Goal: Book appointment/travel/reservation

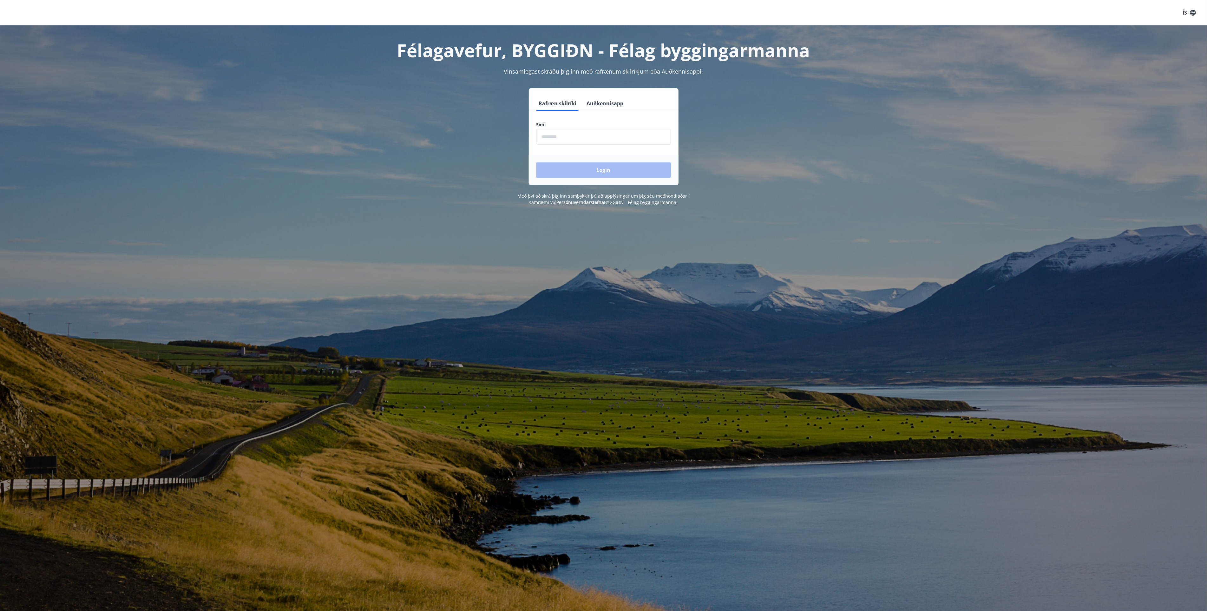
click at [565, 137] on input "phone" at bounding box center [604, 137] width 135 height 16
click at [601, 169] on button "Login" at bounding box center [604, 169] width 135 height 15
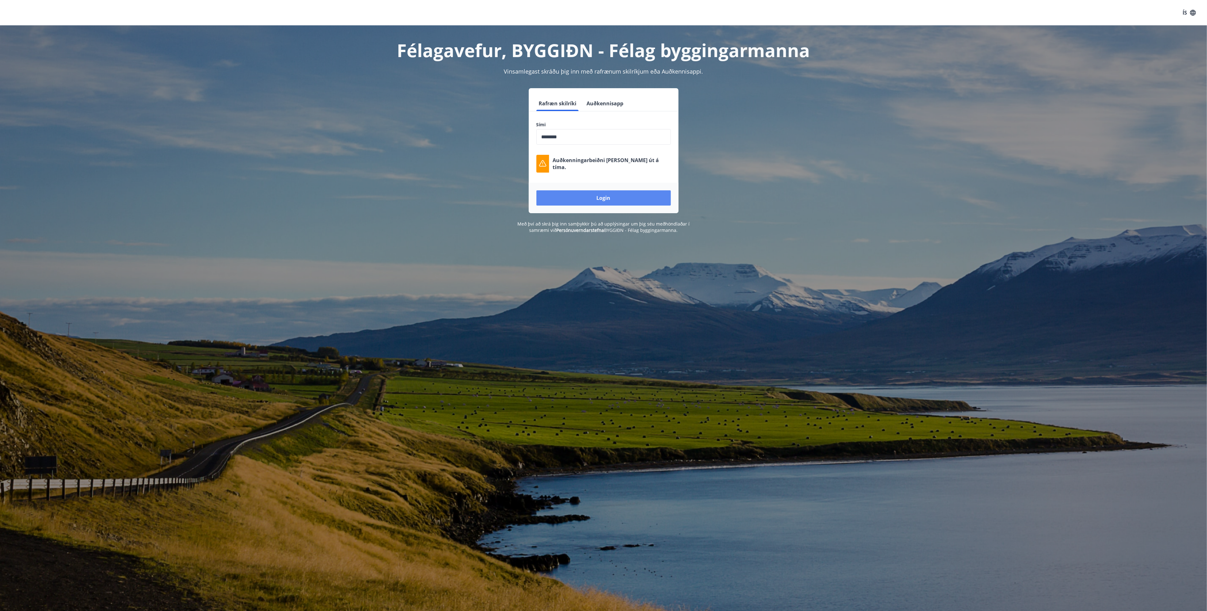
click at [605, 197] on button "Login" at bounding box center [604, 197] width 135 height 15
click at [576, 139] on input "phone" at bounding box center [604, 137] width 135 height 16
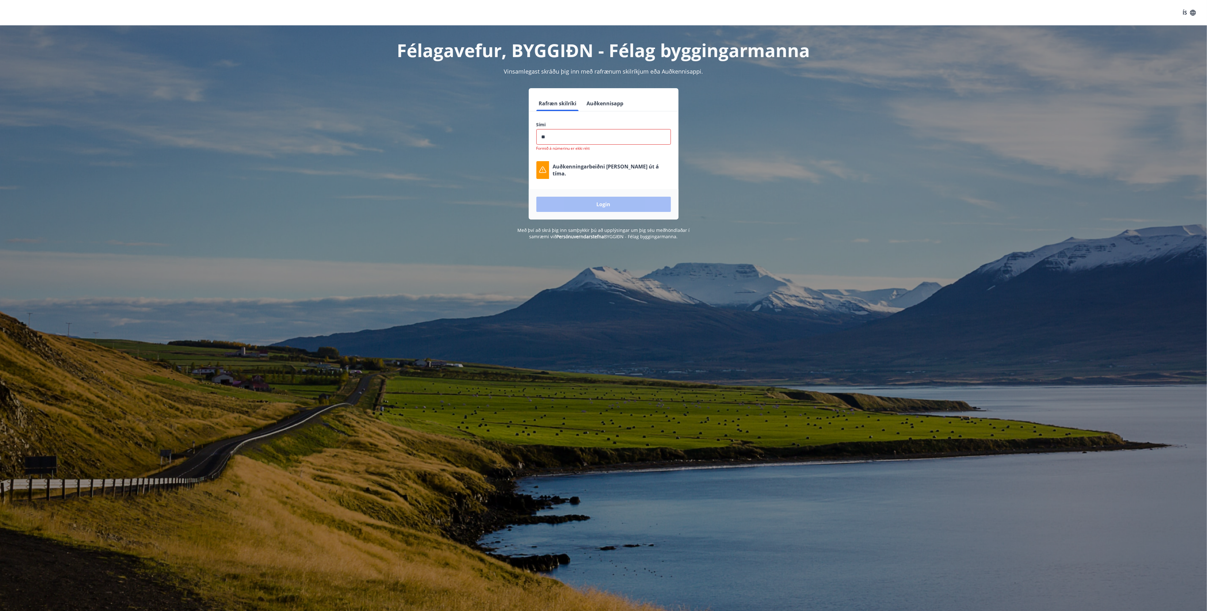
type input "*"
type input "********"
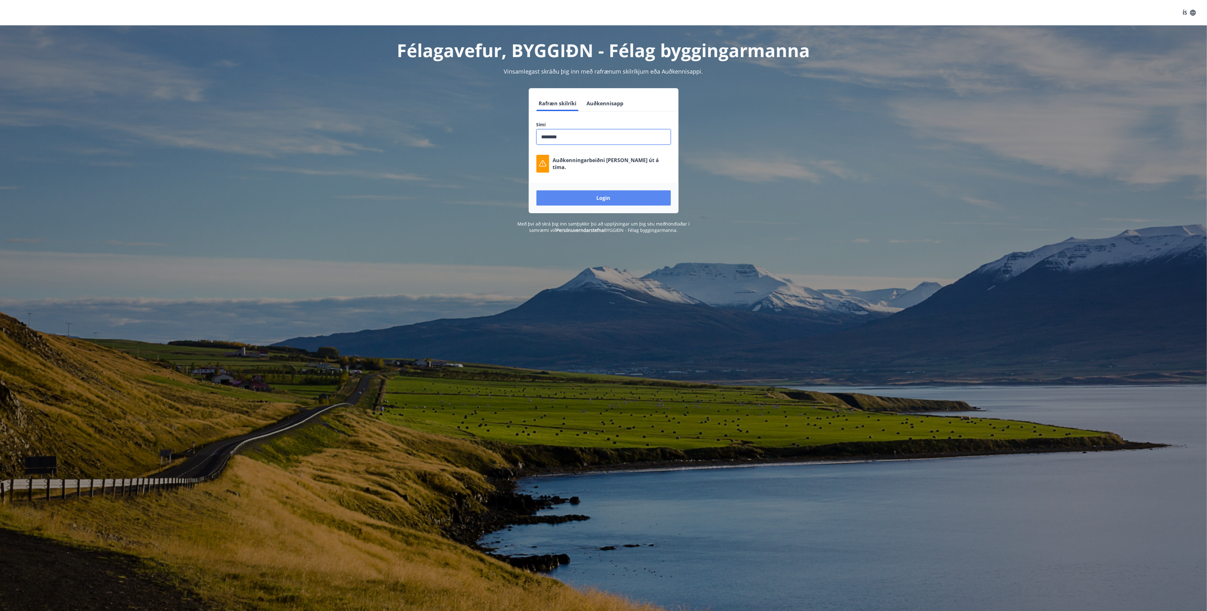
click at [603, 195] on button "Login" at bounding box center [604, 197] width 135 height 15
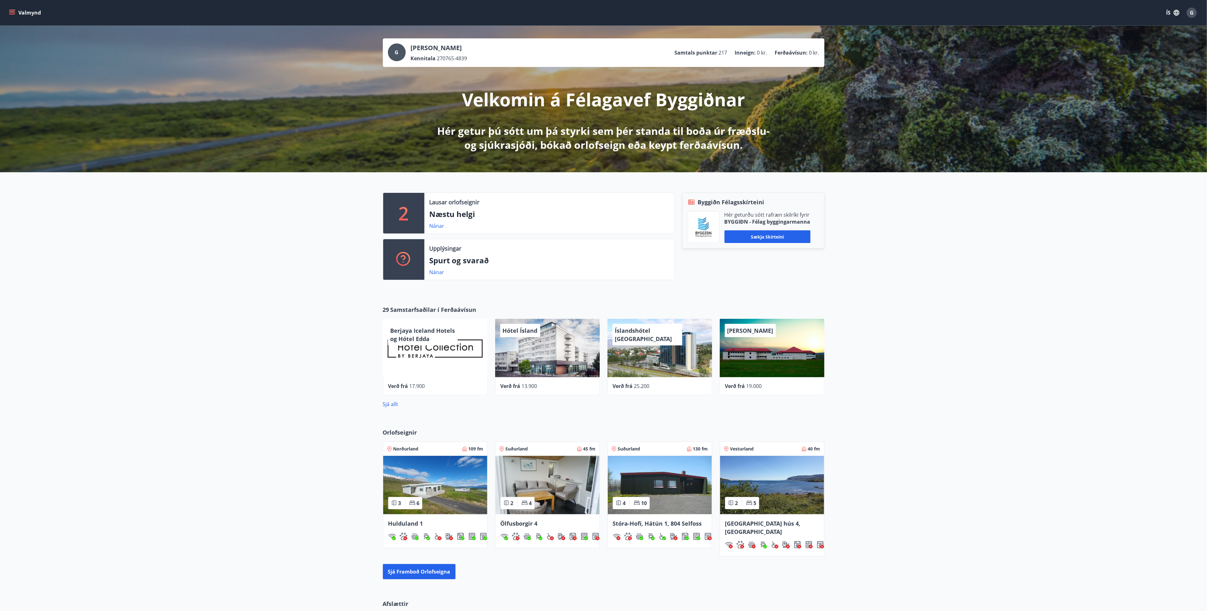
click at [660, 135] on p "Hér getur þú sótt um þá styrki sem þér standa til boða úr fræðslu- og sjúkrasjó…" at bounding box center [603, 138] width 335 height 28
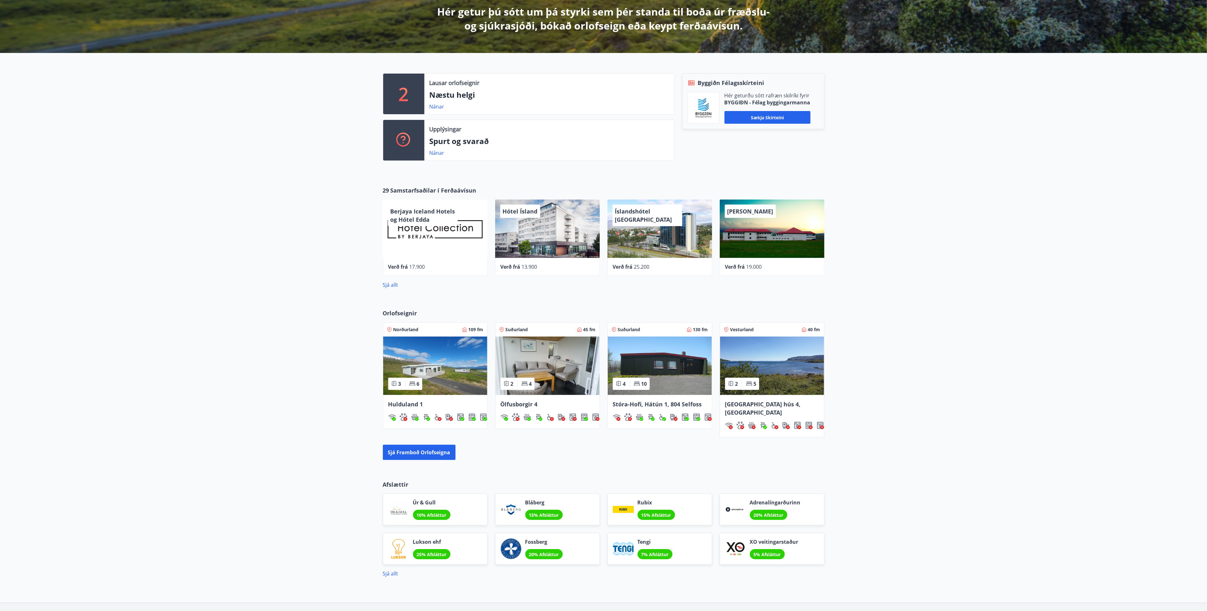
scroll to position [143, 0]
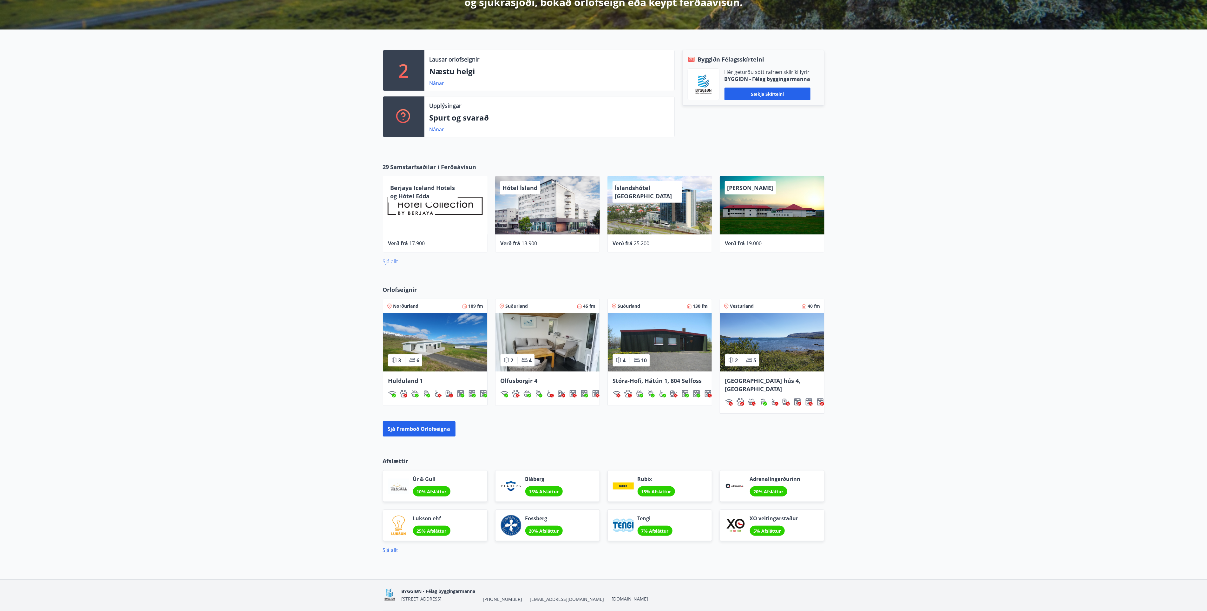
click at [394, 262] on link "Sjá allt" at bounding box center [391, 261] width 16 height 7
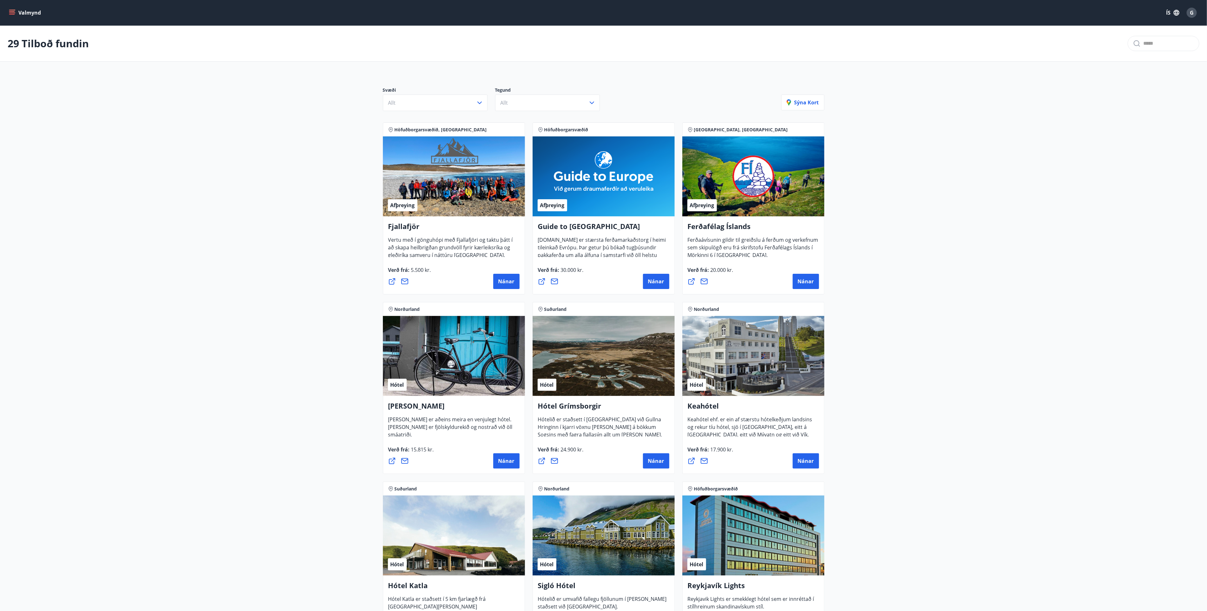
click at [23, 11] on button "Valmynd" at bounding box center [26, 12] width 36 height 11
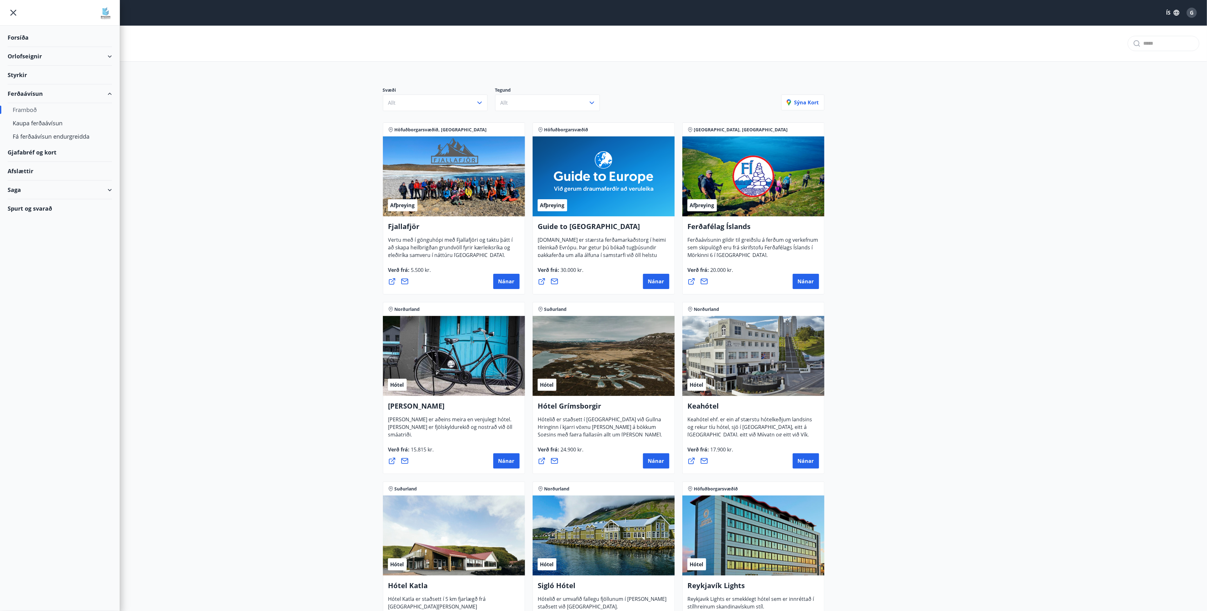
click at [19, 47] on div "Styrkir" at bounding box center [60, 37] width 104 height 19
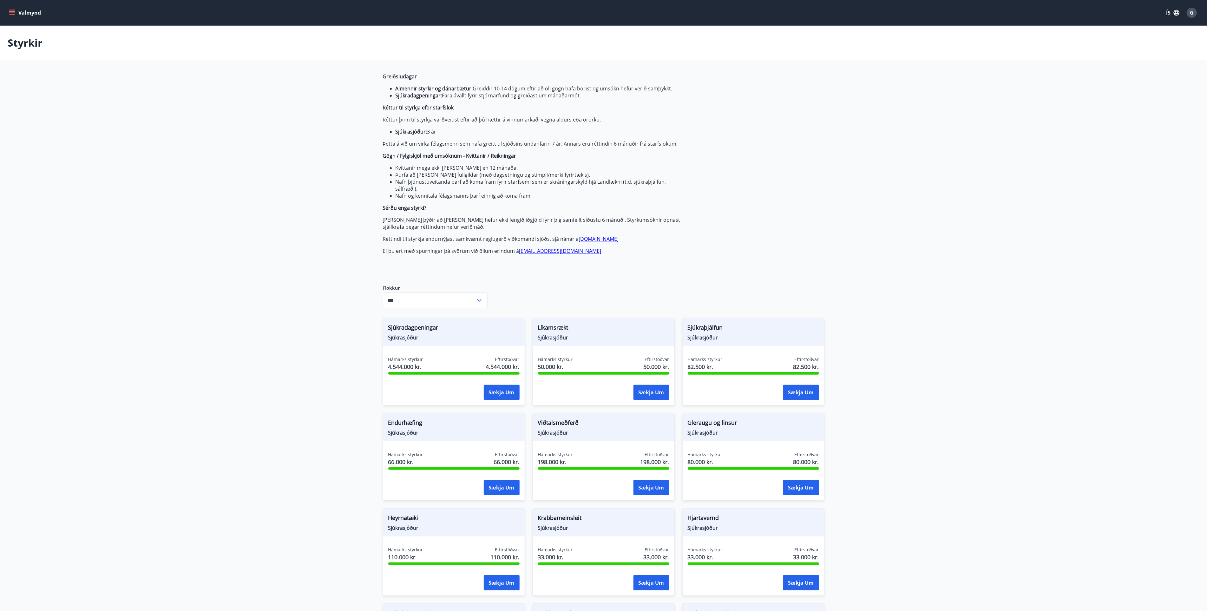
type input "***"
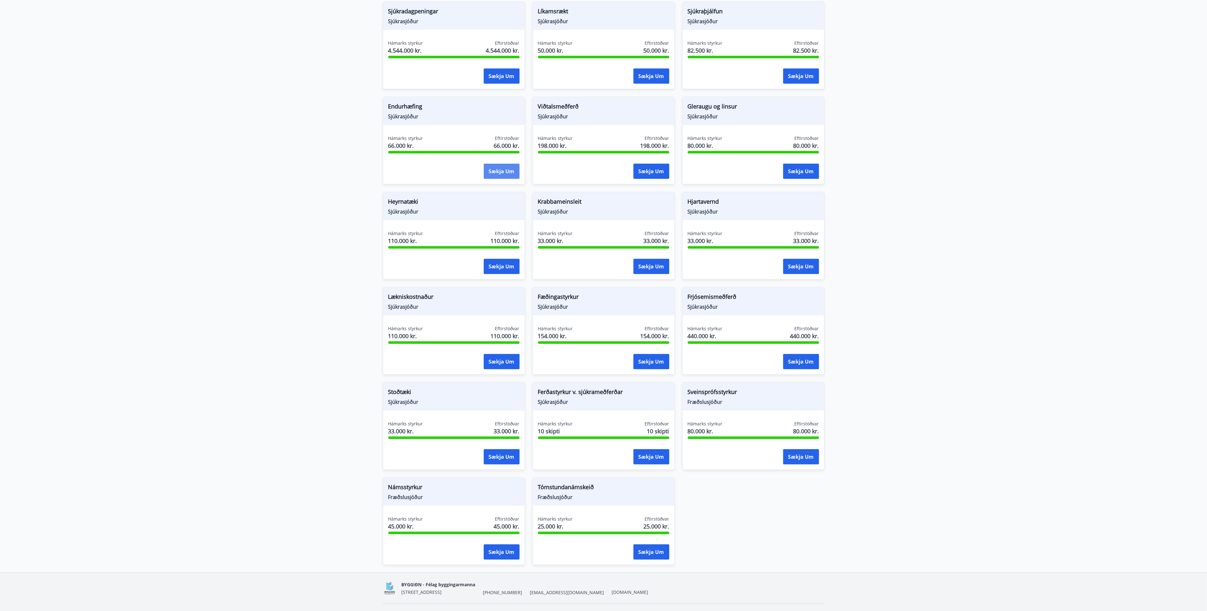
scroll to position [334, 0]
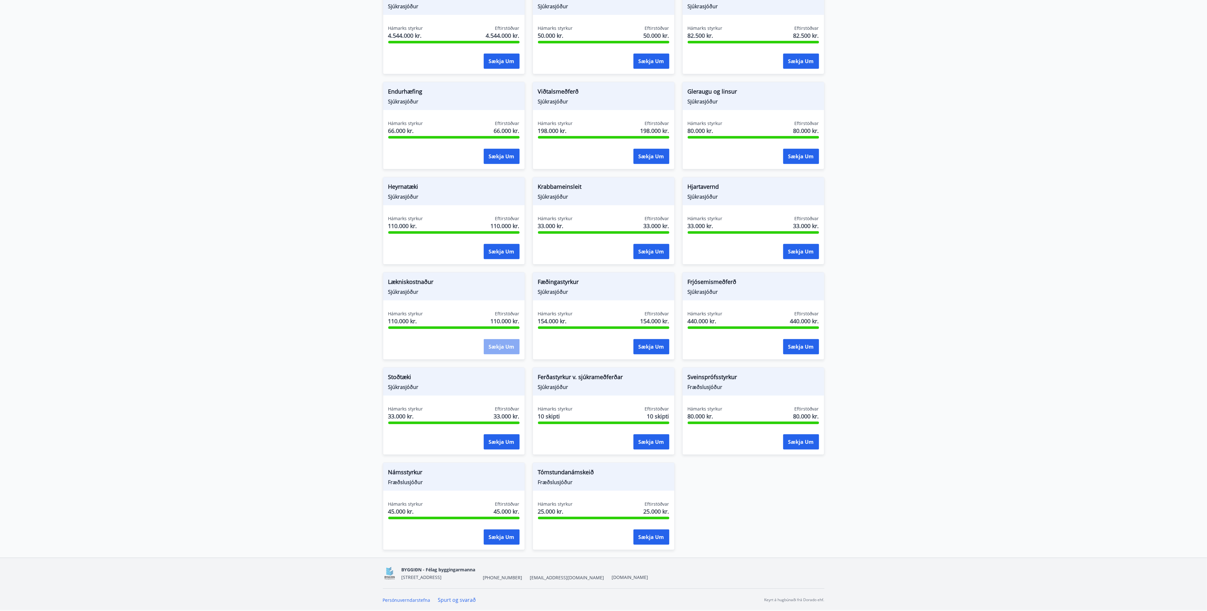
click at [503, 344] on button "Sækja um" at bounding box center [502, 346] width 36 height 15
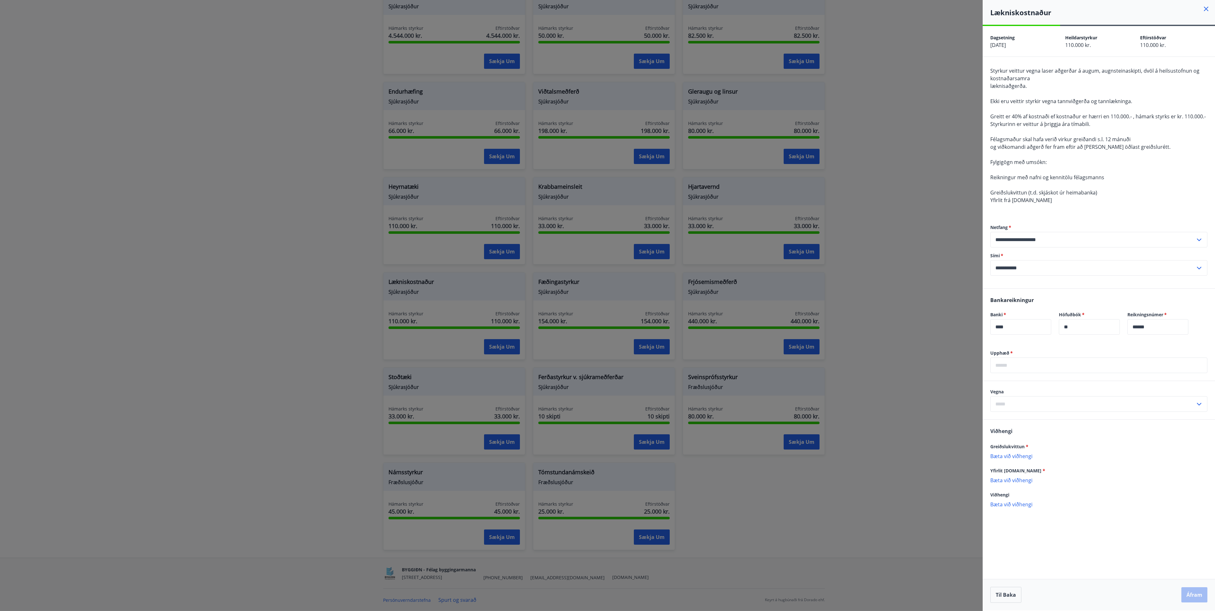
click at [1200, 406] on icon at bounding box center [1199, 404] width 8 height 8
click at [1016, 366] on input "text" at bounding box center [1098, 366] width 217 height 16
click at [1138, 504] on div "Viðhengi Greiðslukvittun * Bæta við viðhengi Viðhengi er nauðsynlegt! Yfirlit s…" at bounding box center [1098, 480] width 232 height 108
click at [1208, 8] on icon at bounding box center [1206, 9] width 8 height 8
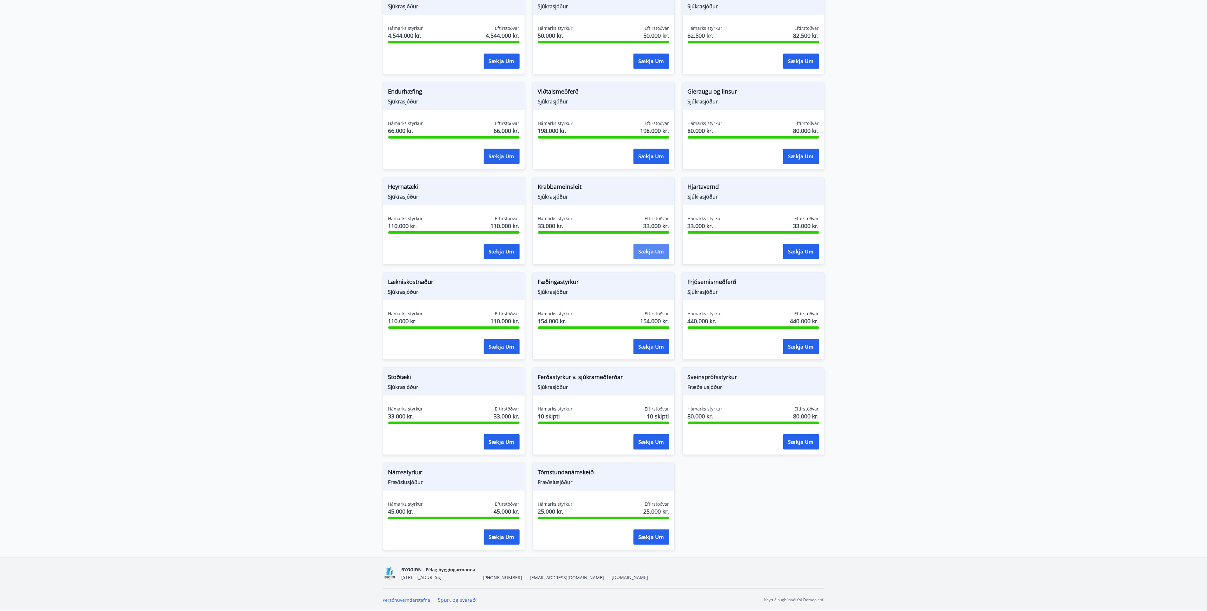
click at [647, 249] on button "Sækja um" at bounding box center [652, 251] width 36 height 15
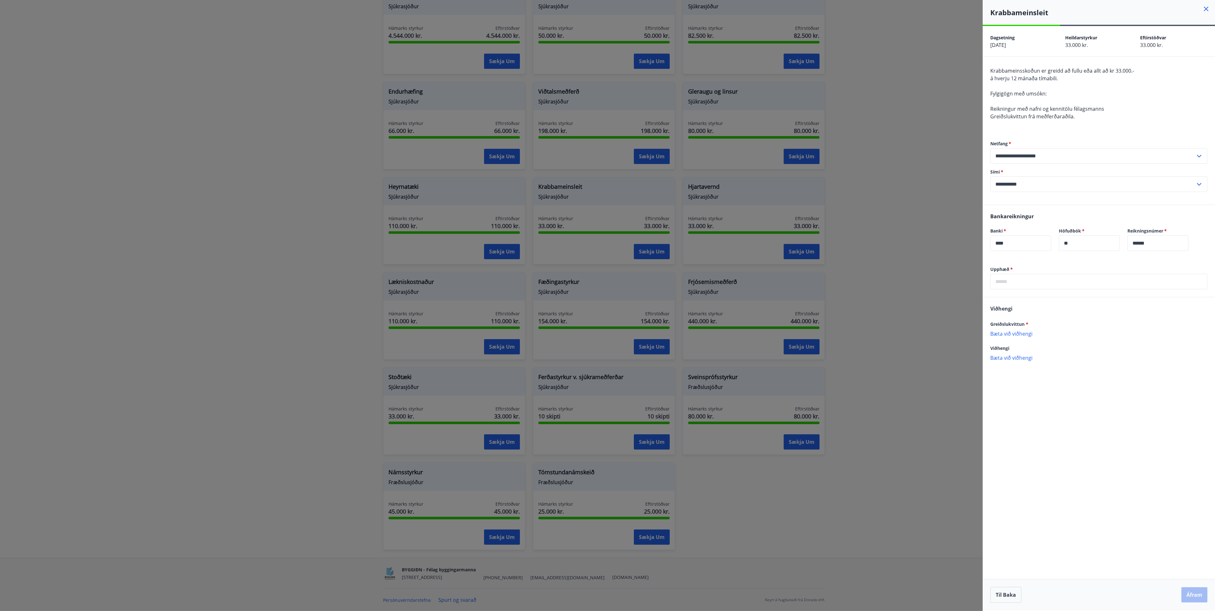
click at [1011, 282] on input "text" at bounding box center [1098, 282] width 217 height 16
click at [1009, 341] on p "Bæta við viðhengi" at bounding box center [1098, 340] width 217 height 6
click at [1009, 281] on input "text" at bounding box center [1098, 282] width 217 height 16
click at [1004, 281] on input "text" at bounding box center [1098, 282] width 217 height 16
type input "*****"
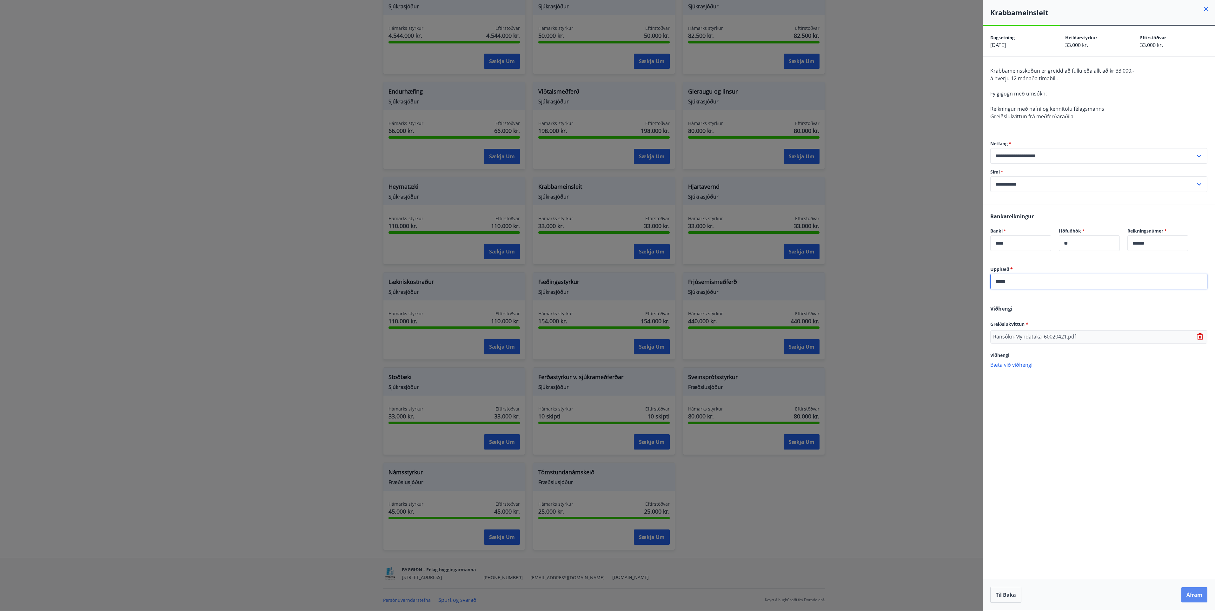
click at [1196, 595] on button "Áfram" at bounding box center [1194, 594] width 26 height 15
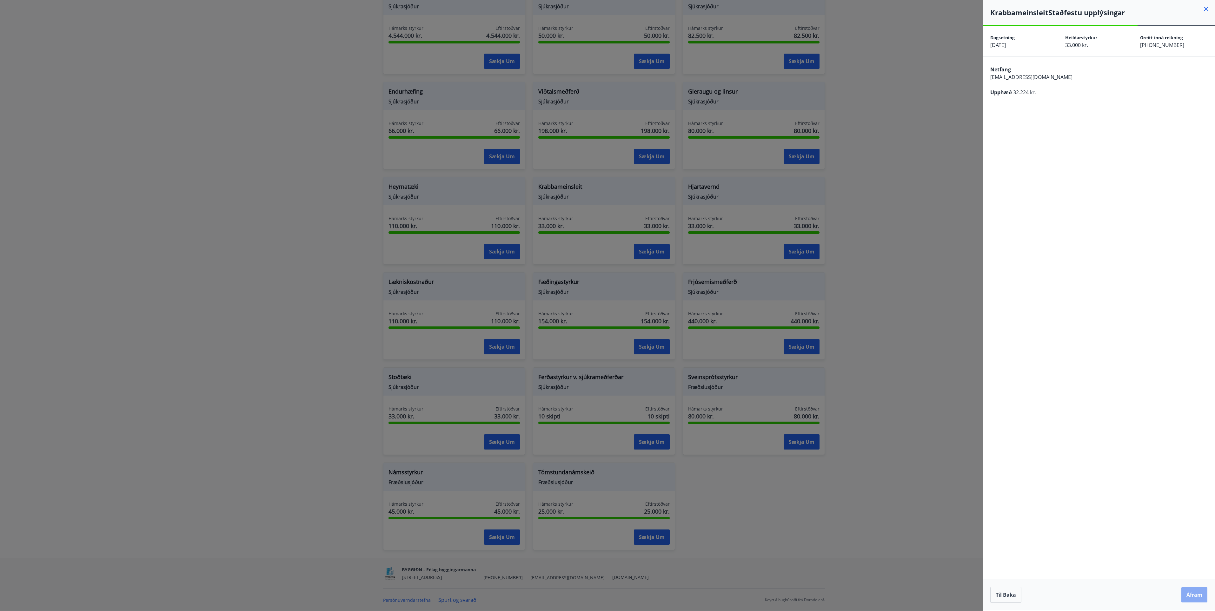
click at [1194, 598] on button "Áfram" at bounding box center [1194, 594] width 26 height 15
click at [960, 145] on div at bounding box center [607, 305] width 1215 height 611
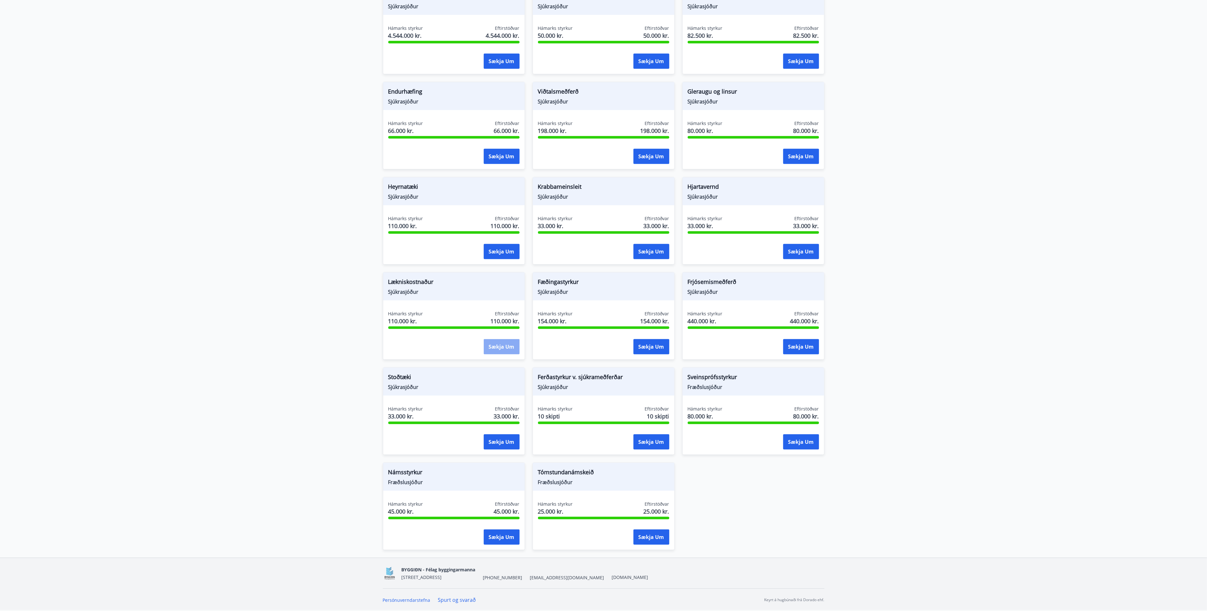
click at [507, 346] on button "Sækja um" at bounding box center [502, 346] width 36 height 15
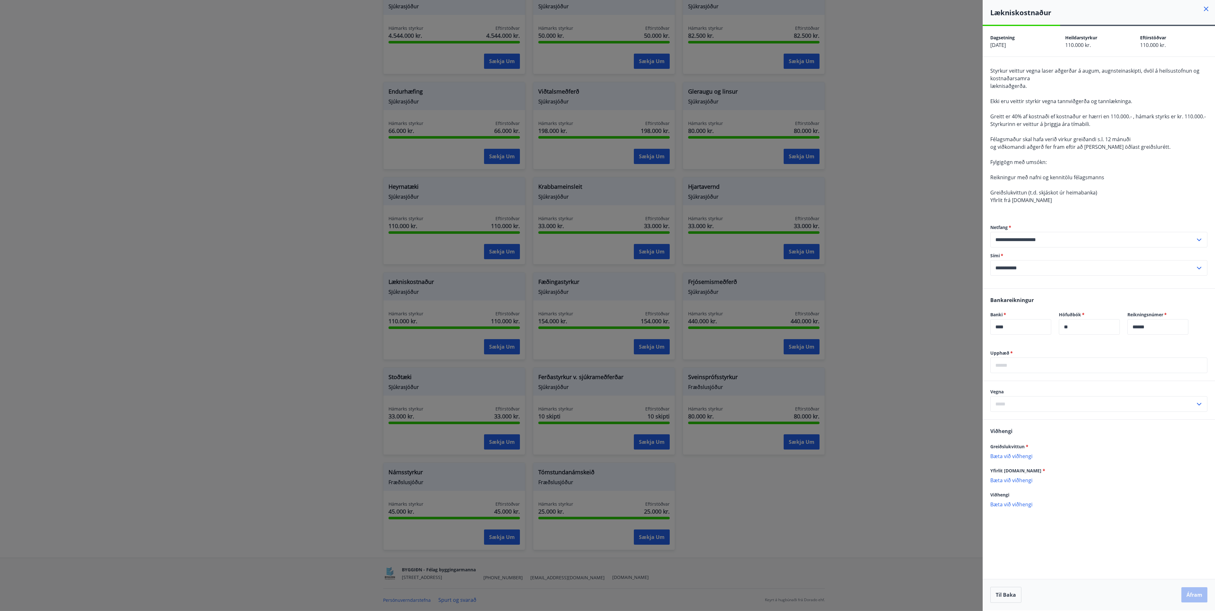
click at [1015, 456] on p "Bæta við viðhengi" at bounding box center [1098, 456] width 217 height 6
click at [1003, 401] on input "text" at bounding box center [1092, 404] width 205 height 16
click at [1007, 363] on input "text" at bounding box center [1098, 366] width 217 height 16
click at [1004, 367] on input "text" at bounding box center [1098, 366] width 217 height 16
type input "****"
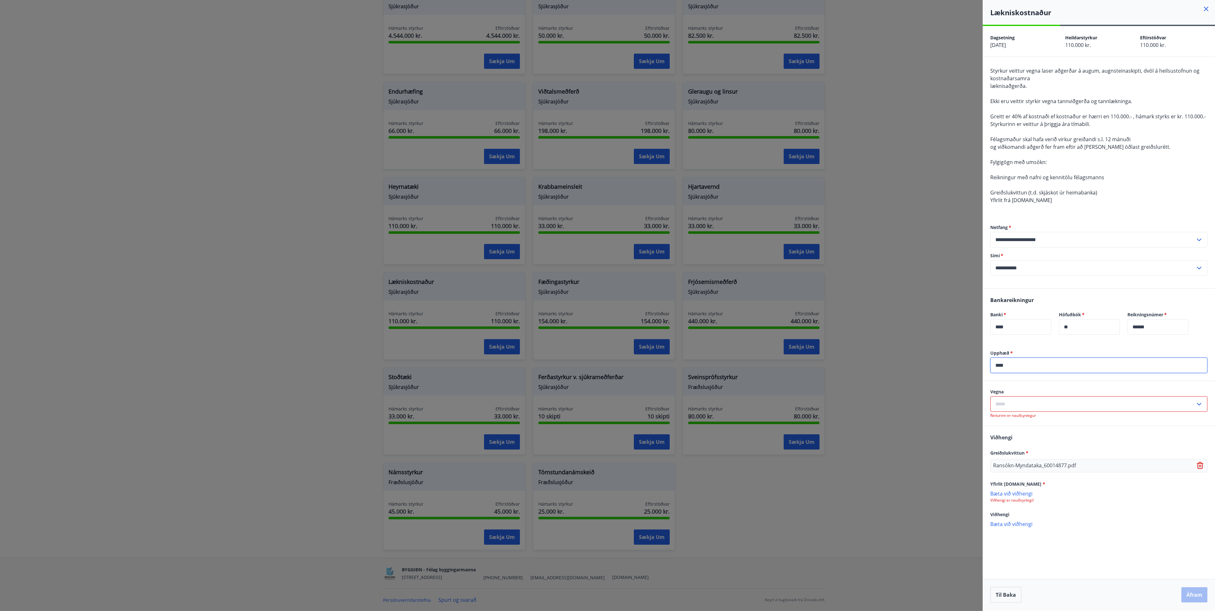
click at [1006, 404] on input "text" at bounding box center [1092, 404] width 205 height 16
click at [1053, 414] on li "Laser aðgerð" at bounding box center [1098, 417] width 216 height 11
type input "**********"
click at [1199, 560] on div "**********" at bounding box center [1098, 455] width 232 height 210
click at [1206, 599] on div "Til baka Áfram" at bounding box center [1098, 595] width 217 height 16
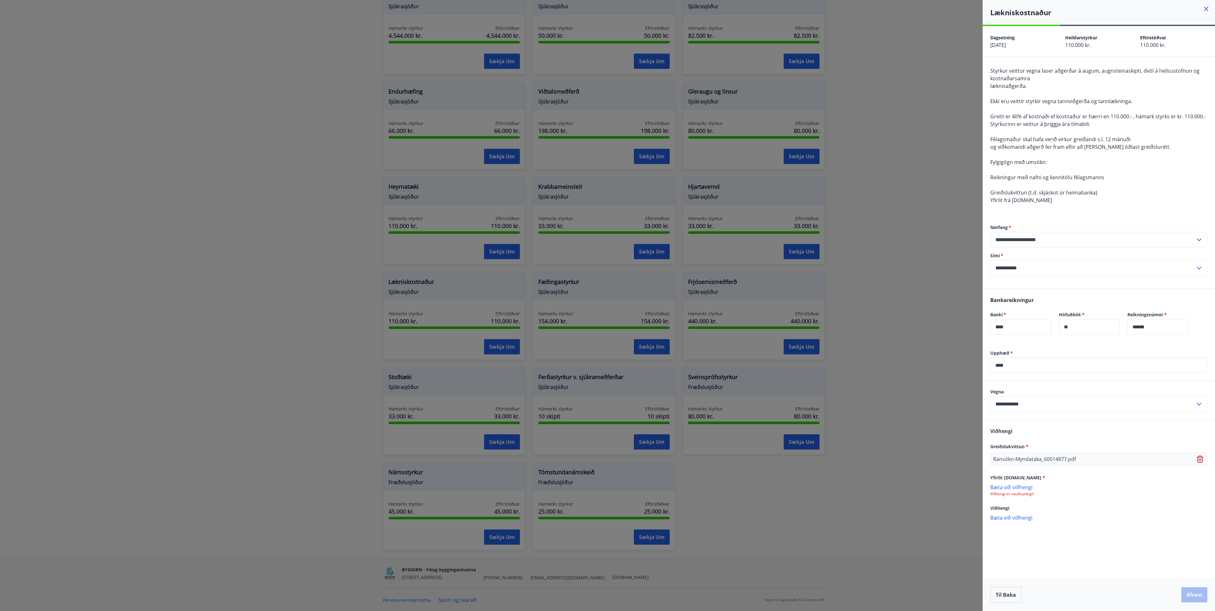
click at [1145, 565] on div "**********" at bounding box center [1098, 318] width 232 height 585
click at [1196, 598] on div "Til baka Áfram" at bounding box center [1098, 595] width 217 height 16
click at [1014, 367] on input "****" at bounding box center [1098, 366] width 217 height 16
click at [1157, 519] on p "Bæta við viðhengi" at bounding box center [1098, 517] width 217 height 6
click at [1034, 368] on input "****" at bounding box center [1098, 366] width 217 height 16
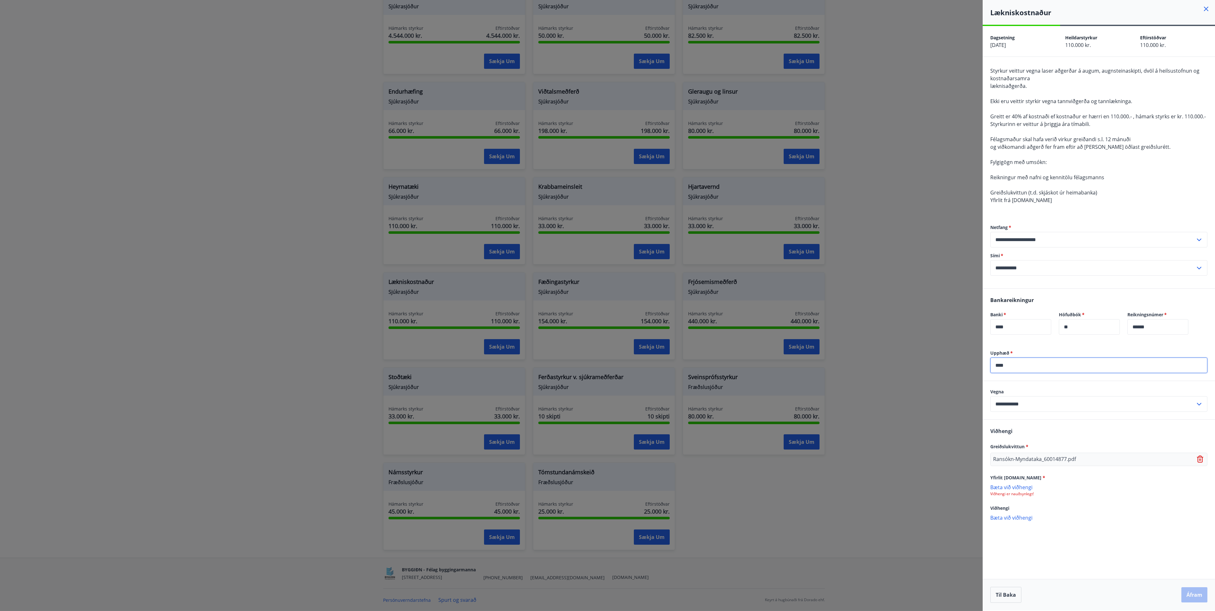
click at [1189, 592] on div "Til baka Áfram" at bounding box center [1098, 595] width 217 height 16
click at [1083, 559] on div "**********" at bounding box center [1098, 455] width 232 height 210
click at [1014, 487] on p "Bæta við viðhengi" at bounding box center [1098, 487] width 217 height 6
click at [1199, 595] on button "Áfram" at bounding box center [1194, 594] width 26 height 15
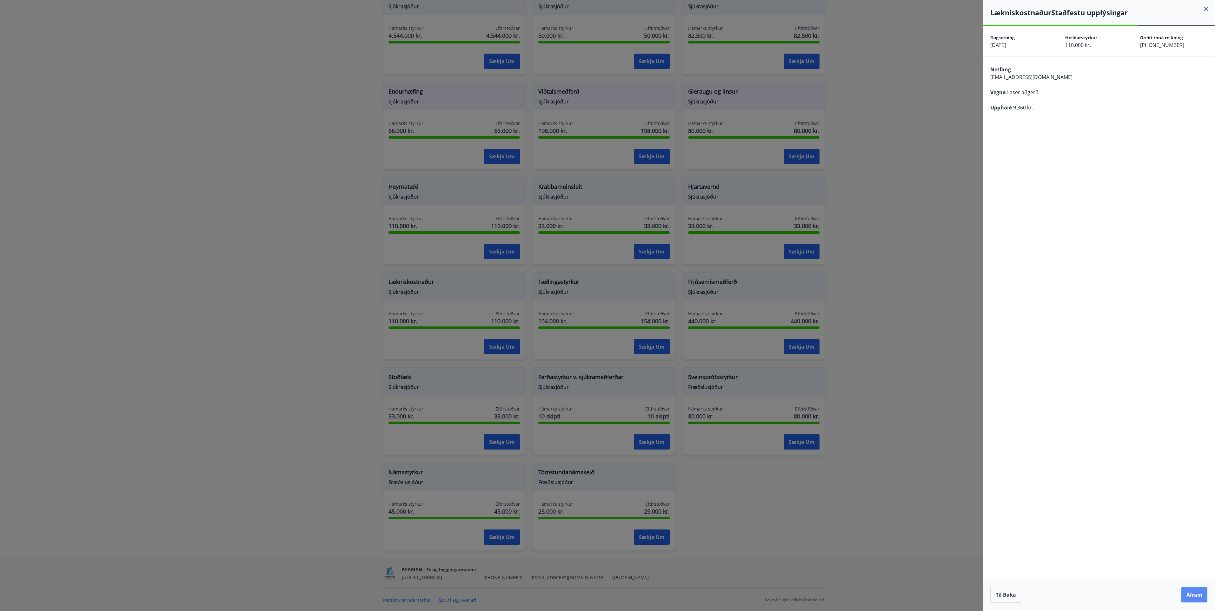
click at [1200, 597] on button "Áfram" at bounding box center [1194, 594] width 26 height 15
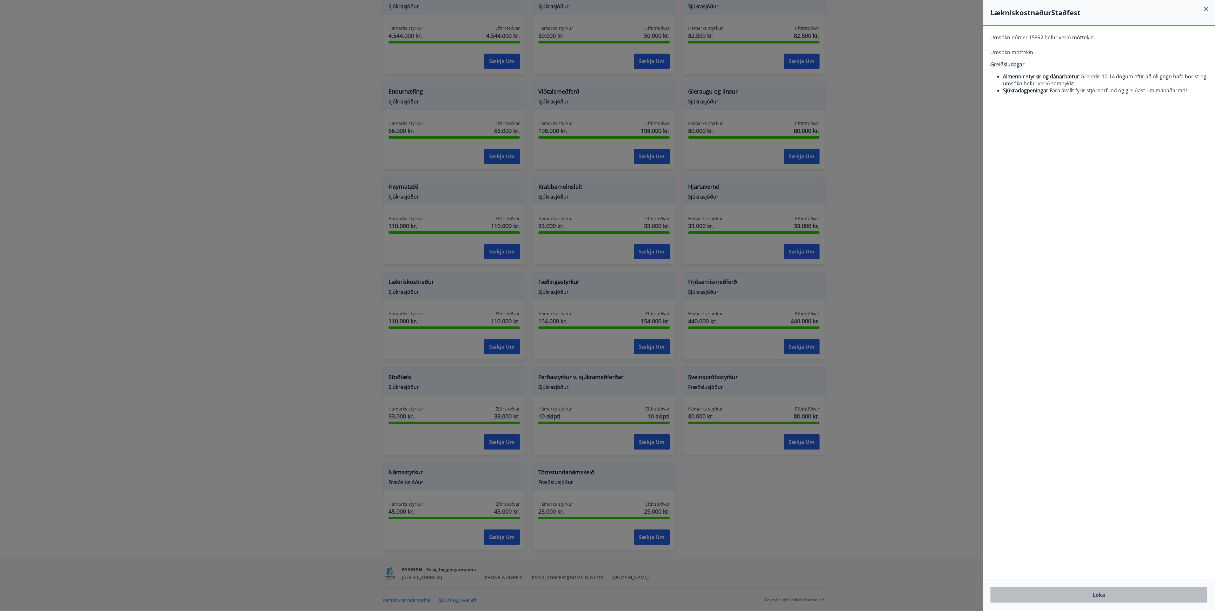
click at [1105, 594] on button "Loka" at bounding box center [1098, 595] width 217 height 16
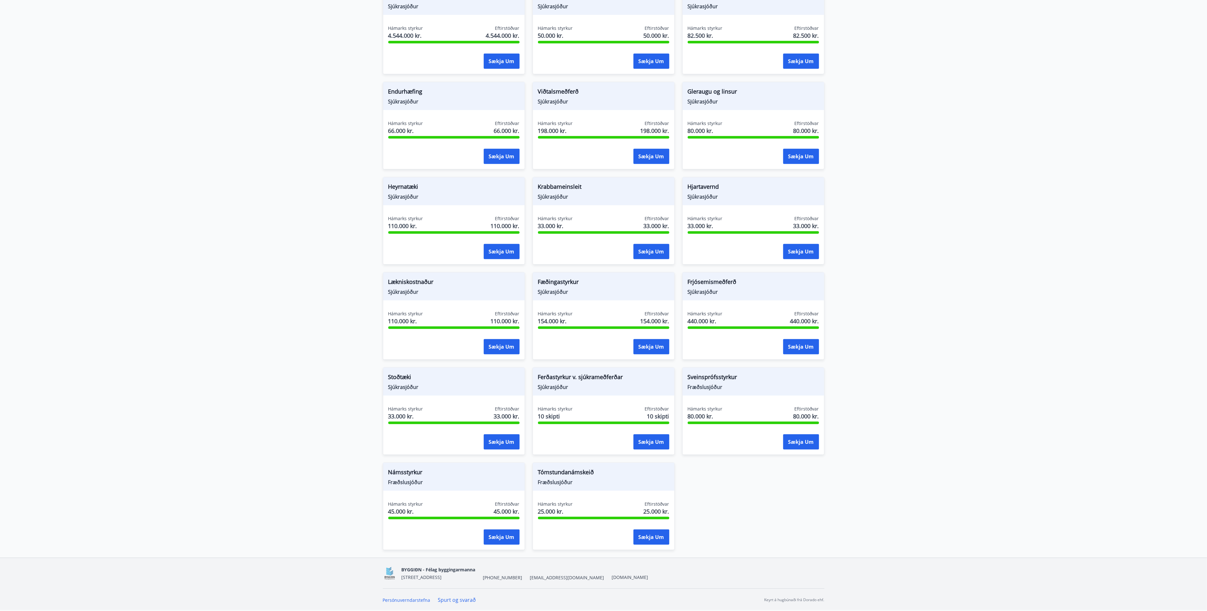
click at [1002, 186] on main "Styrkir Greiðsludagar Almennir styrkir og dánarbætur: Greiddir 10-14 dögum efti…" at bounding box center [603, 125] width 1207 height 863
click at [500, 347] on button "Sækja um" at bounding box center [502, 346] width 36 height 15
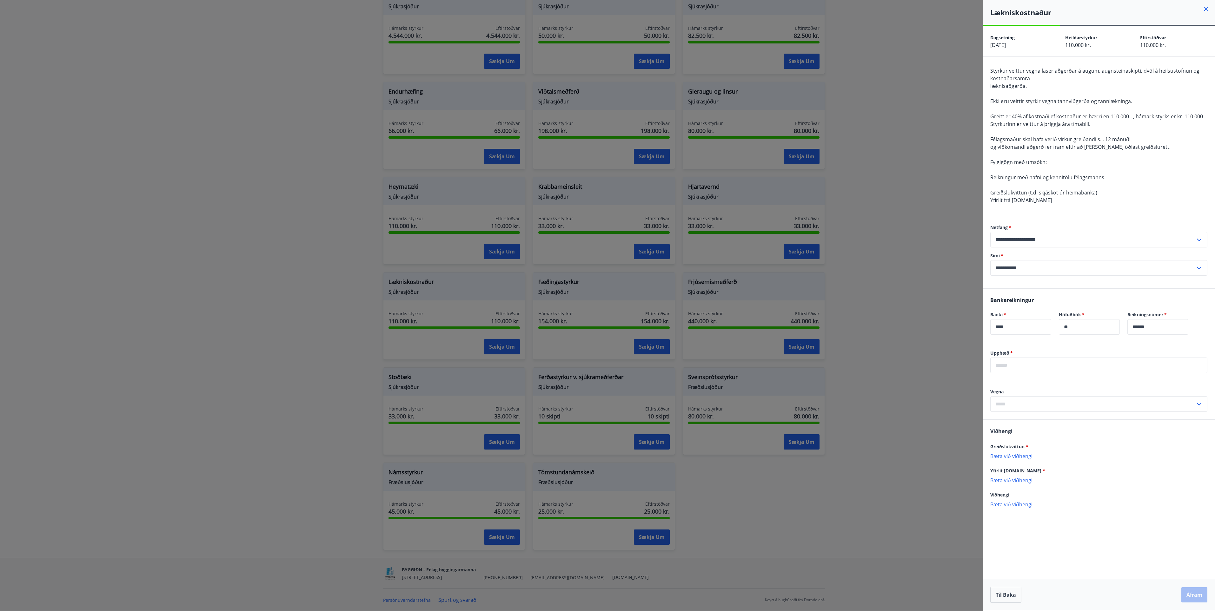
click at [1010, 455] on p "Bæta við viðhengi" at bounding box center [1098, 456] width 217 height 6
click at [1008, 486] on p "Bæta við viðhengi" at bounding box center [1098, 487] width 217 height 6
click at [1014, 369] on input "text" at bounding box center [1098, 366] width 217 height 16
click at [1003, 365] on input "text" at bounding box center [1098, 366] width 217 height 16
type input "*****"
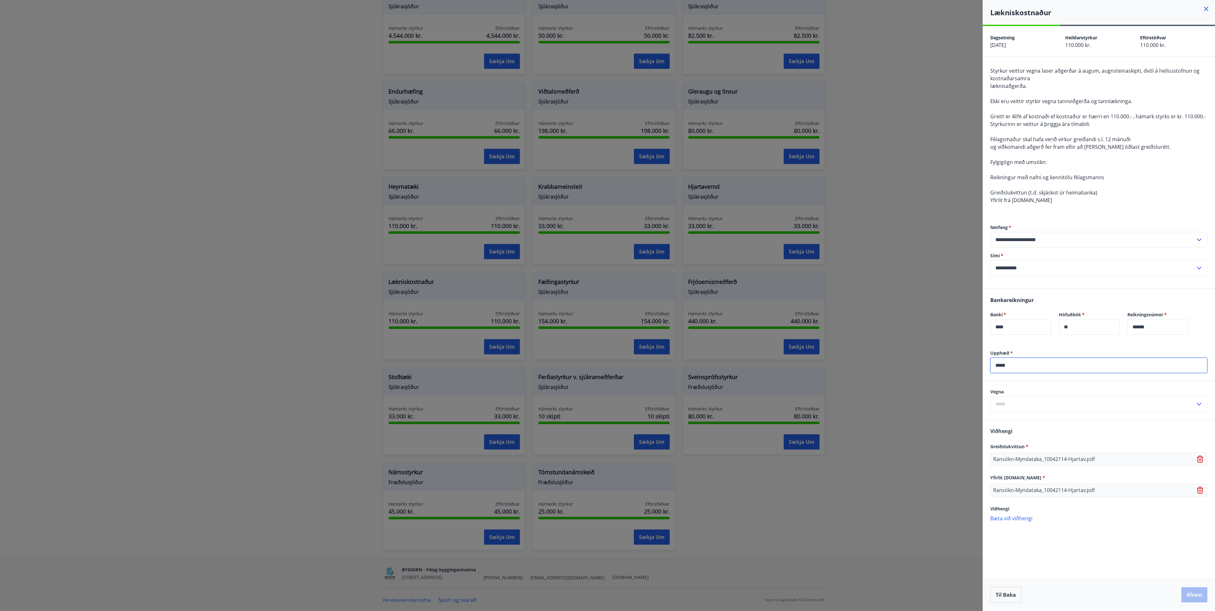
click at [1105, 550] on div "Upphæð   * ***** ​ Vegna ​ Viðhengi Greiðslukvittun * Ransókn-Myndataka_1004211…" at bounding box center [1098, 455] width 232 height 211
click at [1034, 402] on input "text" at bounding box center [1092, 404] width 205 height 16
click at [1025, 451] on li "Kostn.samar lækn.aðg" at bounding box center [1098, 451] width 216 height 11
type input "**********"
click at [1190, 595] on button "Áfram" at bounding box center [1194, 594] width 26 height 15
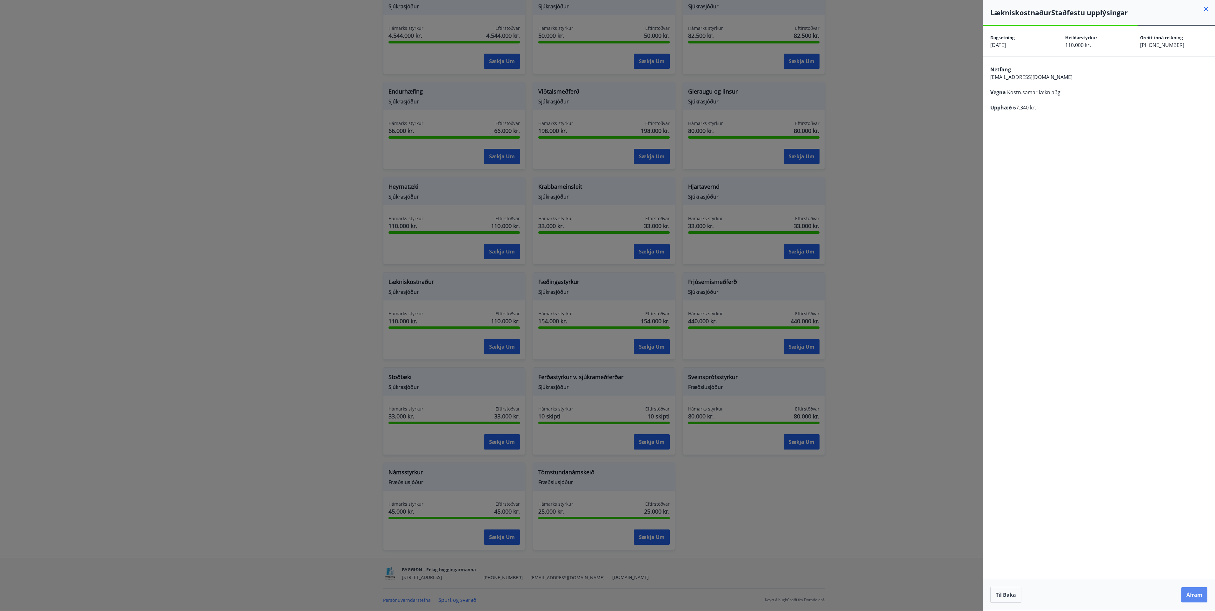
click at [1192, 594] on button "Áfram" at bounding box center [1194, 594] width 26 height 15
click at [1095, 596] on button "Loka" at bounding box center [1098, 595] width 217 height 16
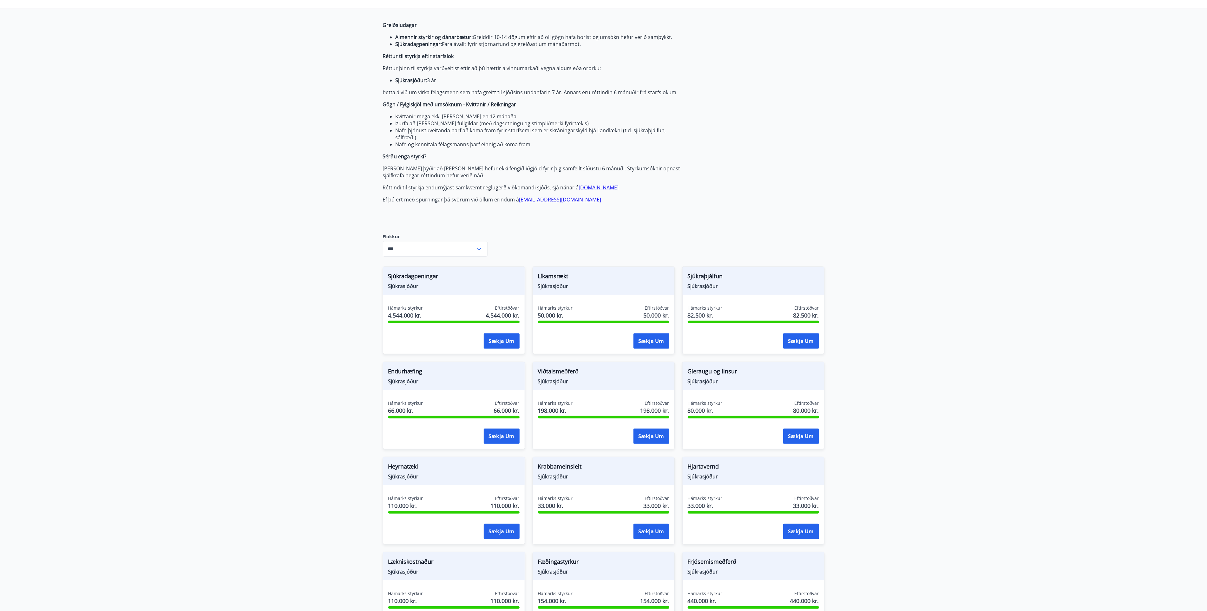
scroll to position [0, 0]
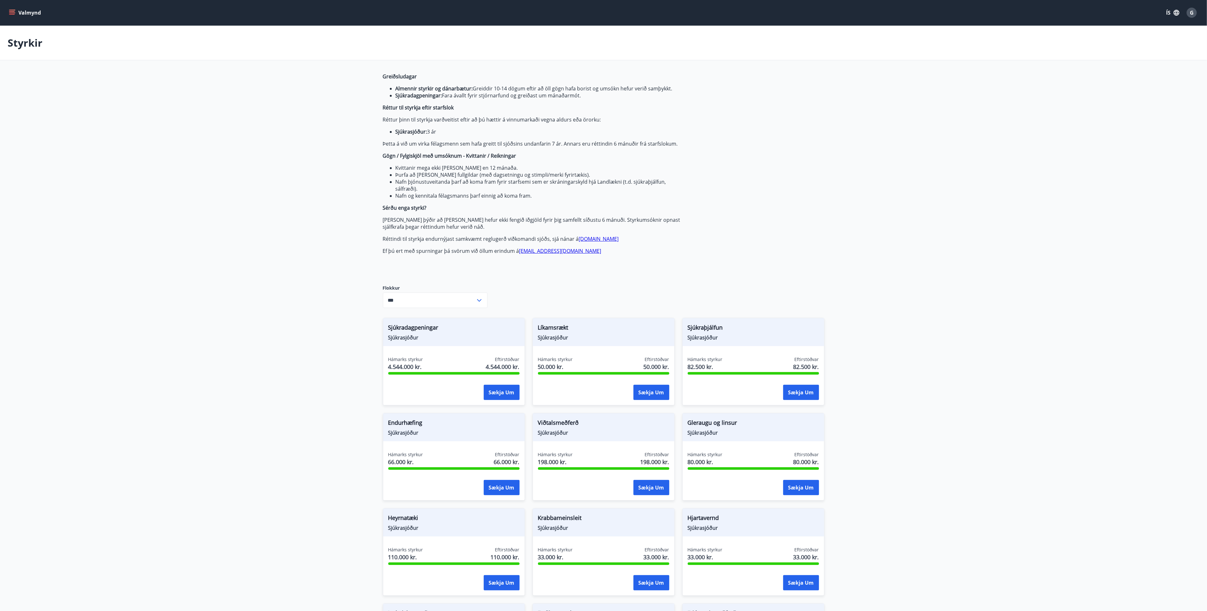
click at [16, 9] on button "Valmynd" at bounding box center [26, 12] width 36 height 11
click at [109, 94] on div "Ferðaávísun" at bounding box center [60, 93] width 104 height 19
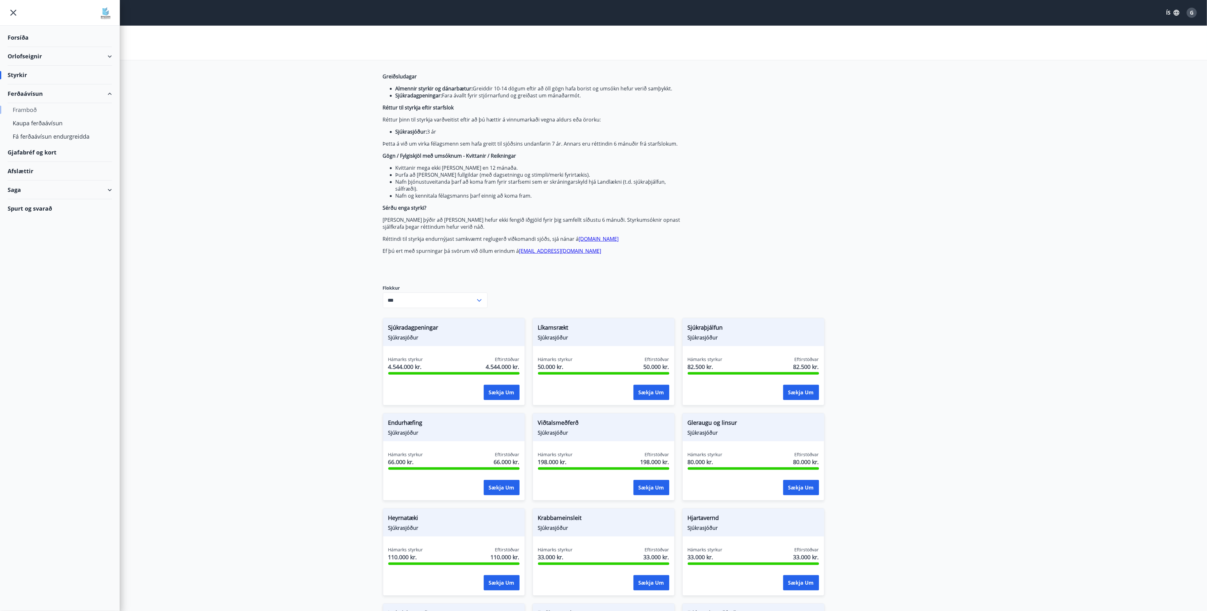
click at [26, 111] on div "Framboð" at bounding box center [60, 109] width 94 height 13
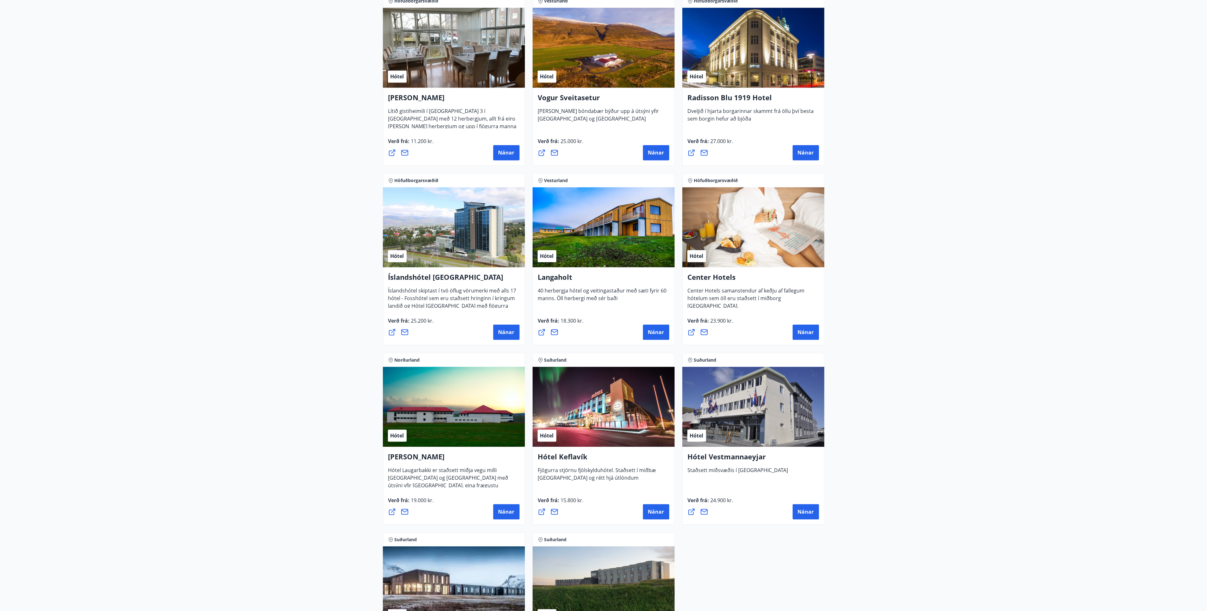
scroll to position [1285, 0]
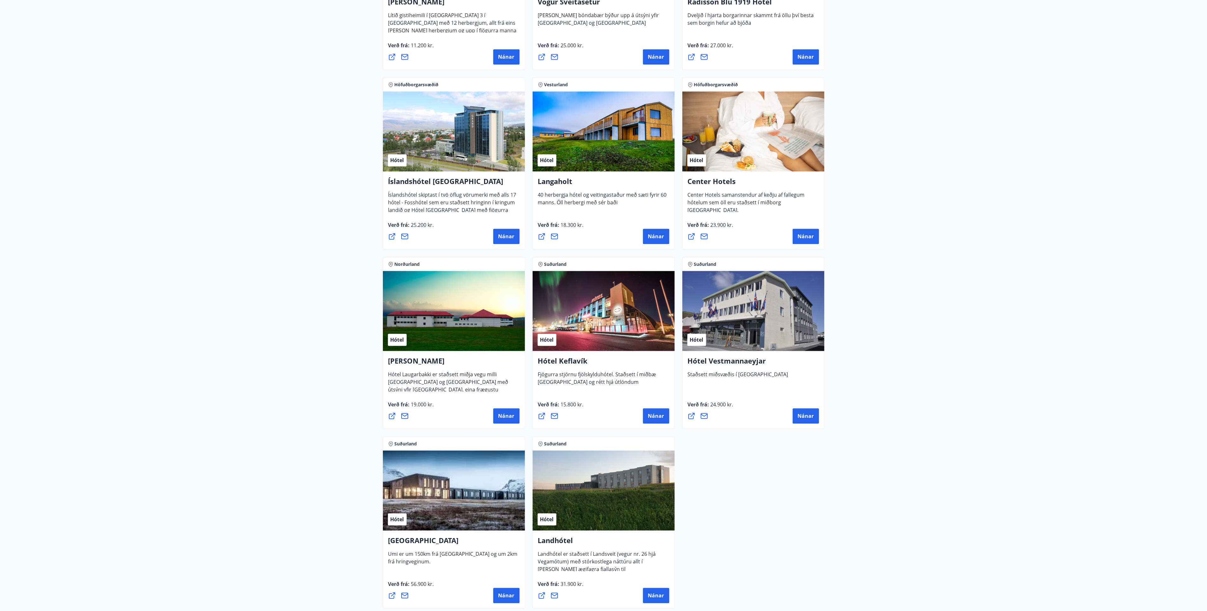
scroll to position [1383, 0]
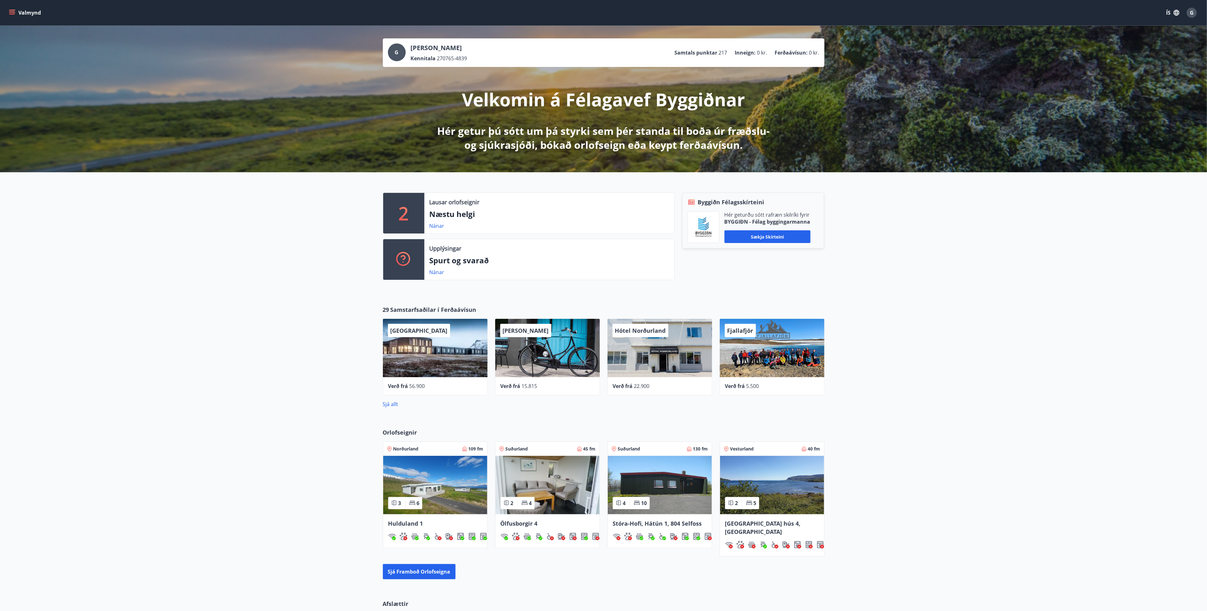
click at [989, 378] on div "29 Samstarfsaðilar í Ferðaávísun UMI Hotel Verð frá 56.900 Hótel Siglunes Verð …" at bounding box center [603, 356] width 1207 height 123
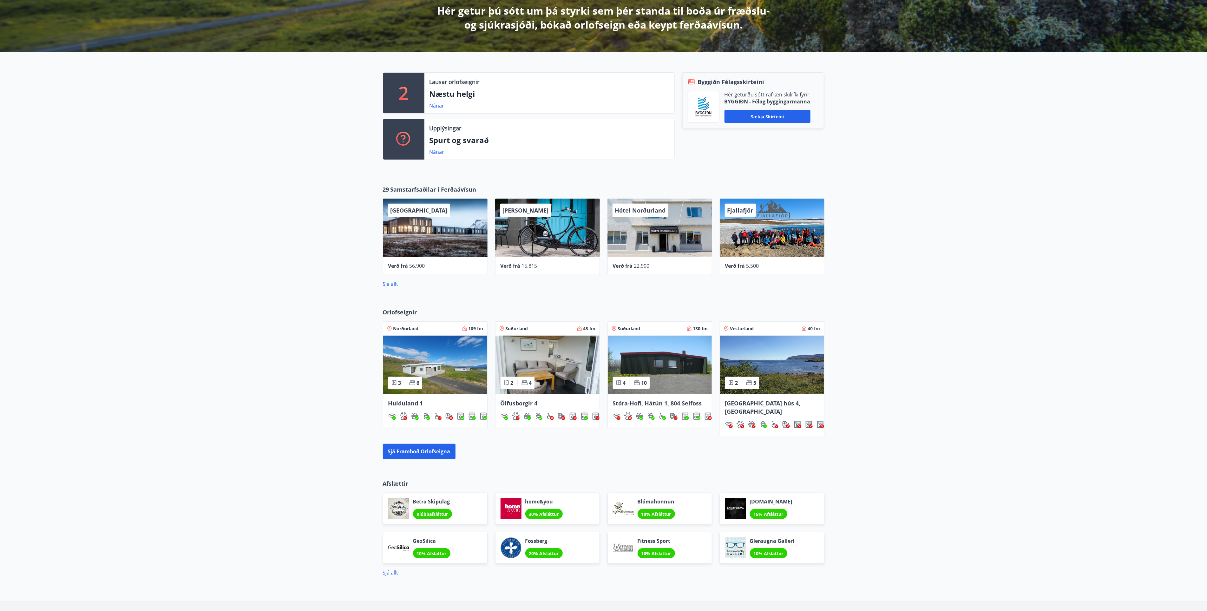
scroll to position [157, 0]
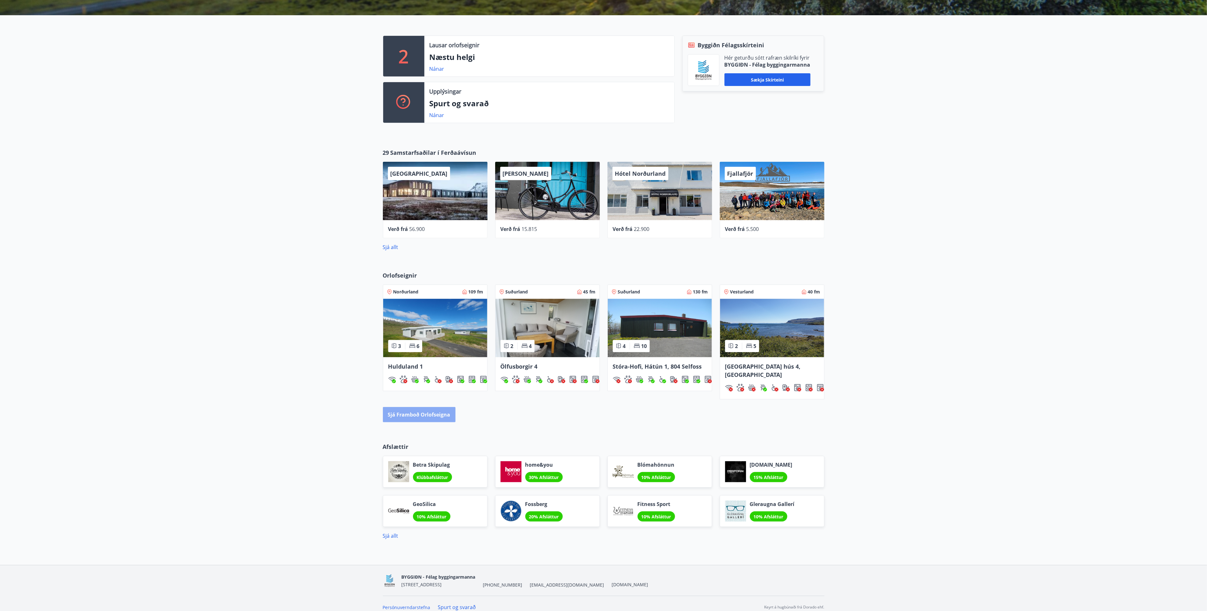
click at [425, 407] on button "Sjá framboð orlofseigna" at bounding box center [419, 414] width 73 height 15
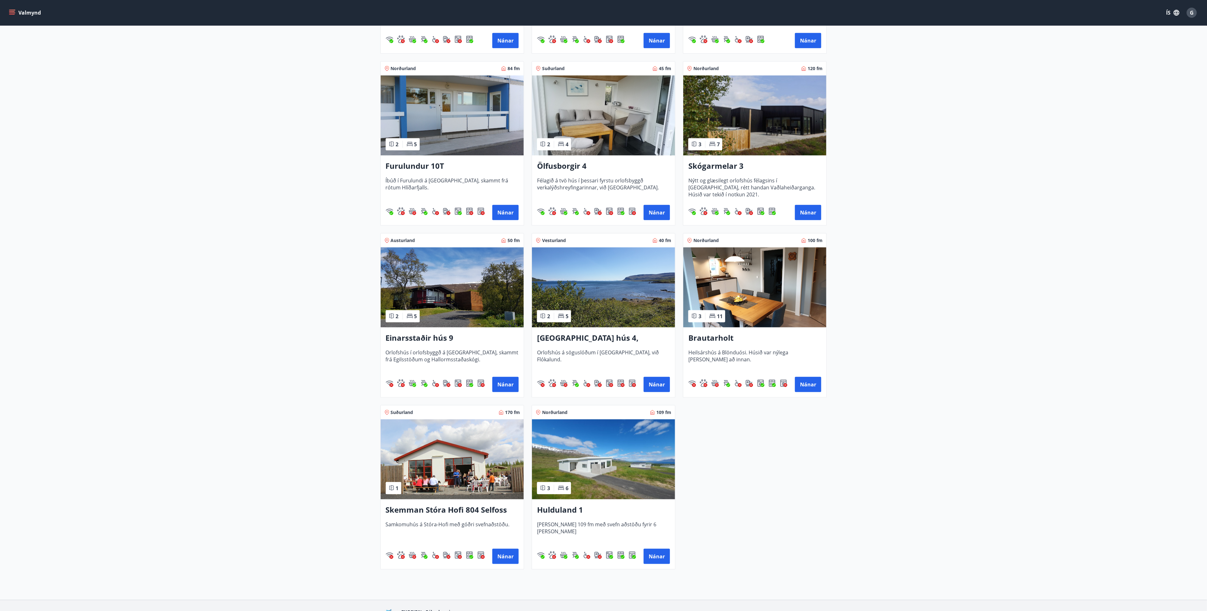
scroll to position [471, 0]
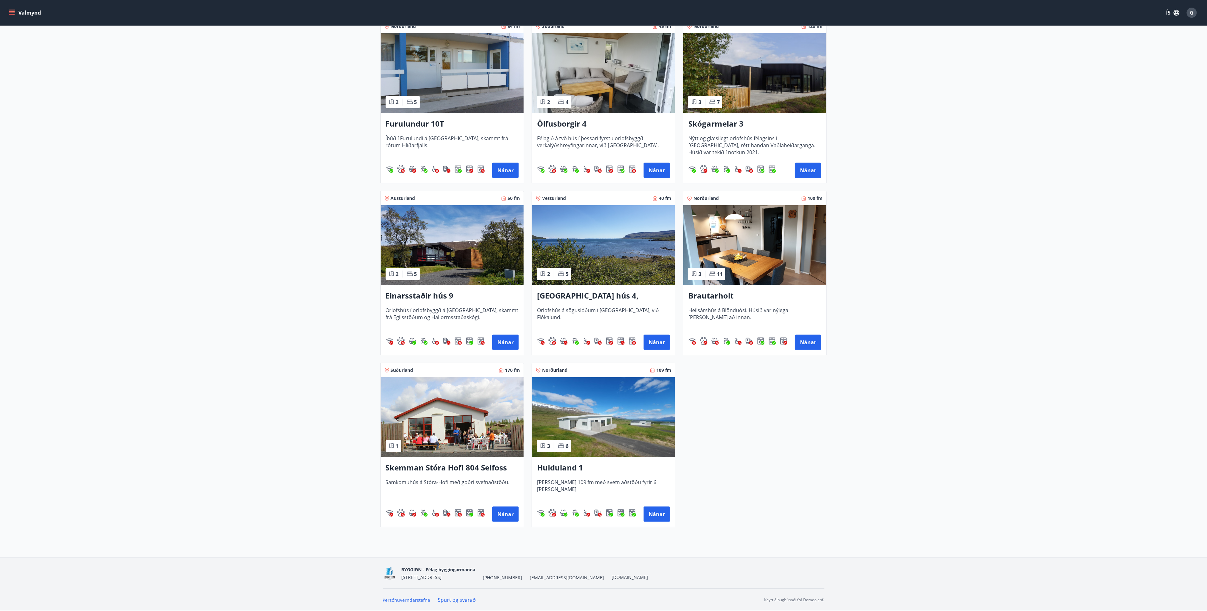
click at [598, 419] on img at bounding box center [603, 417] width 143 height 80
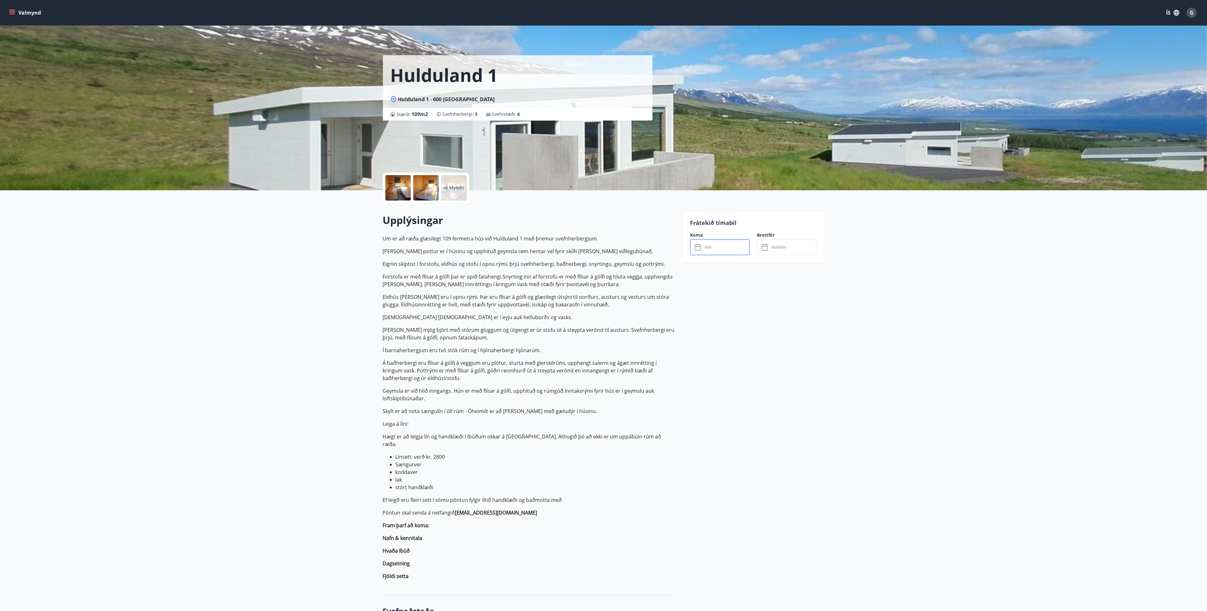
click at [724, 251] on input "text" at bounding box center [726, 248] width 47 height 16
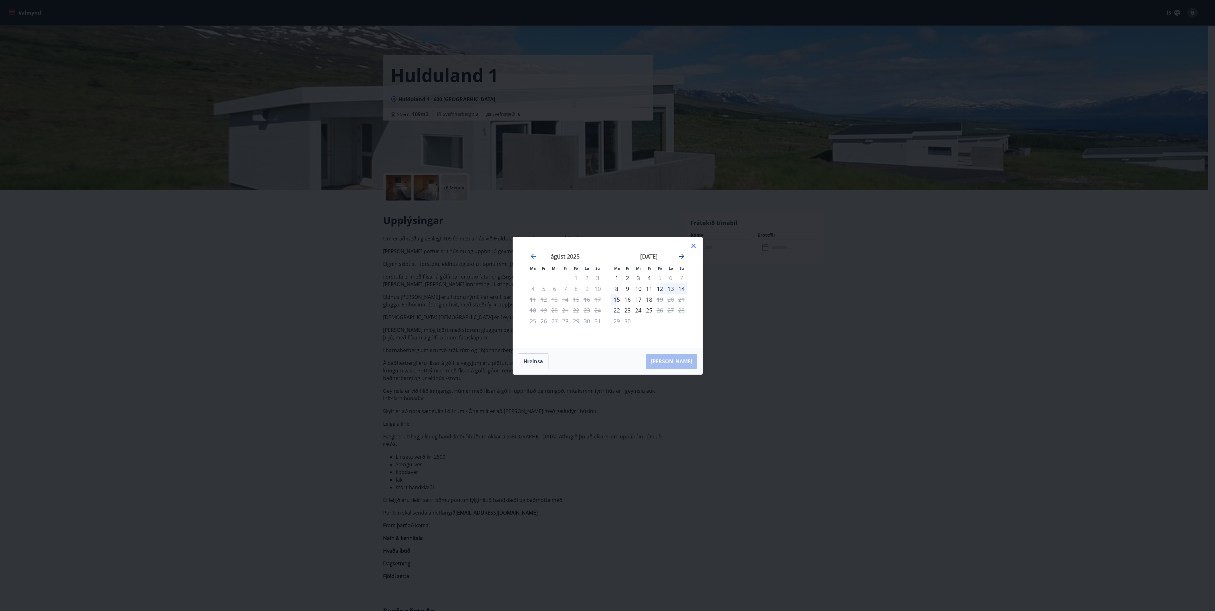
click at [682, 256] on icon "Move forward to switch to the next month." at bounding box center [682, 257] width 8 height 8
click at [671, 310] on div "22" at bounding box center [670, 310] width 11 height 11
click at [650, 321] on div "27" at bounding box center [649, 321] width 11 height 11
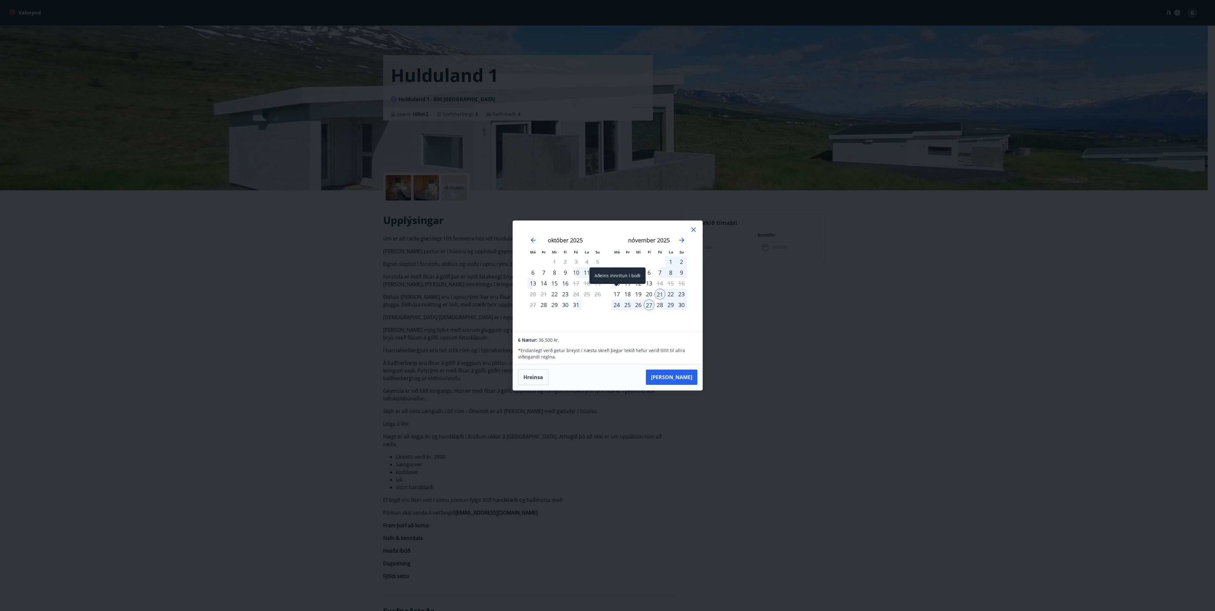
click at [618, 290] on div "17" at bounding box center [616, 294] width 11 height 11
click at [692, 228] on icon at bounding box center [694, 230] width 8 height 8
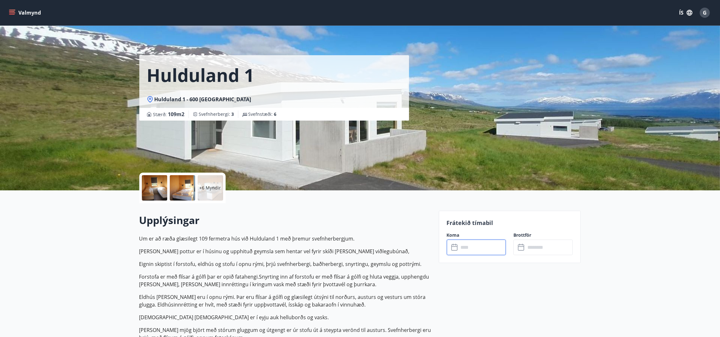
click at [469, 246] on input "text" at bounding box center [482, 248] width 47 height 16
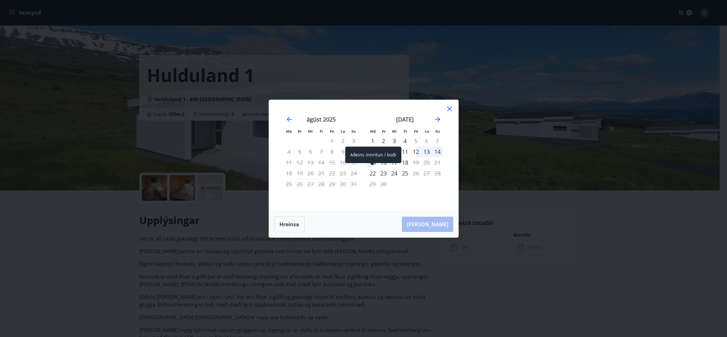
click at [372, 174] on div "22" at bounding box center [372, 173] width 11 height 11
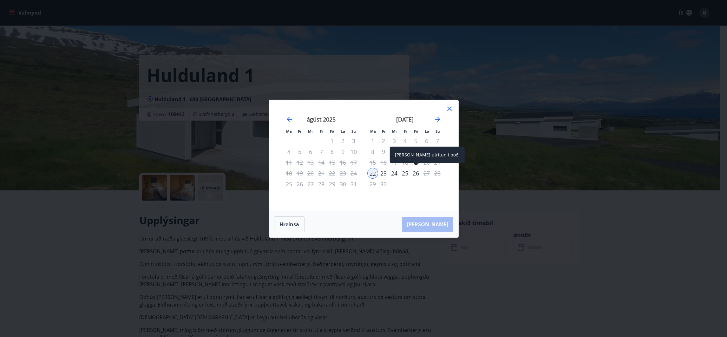
click at [417, 175] on div "26" at bounding box center [416, 173] width 11 height 11
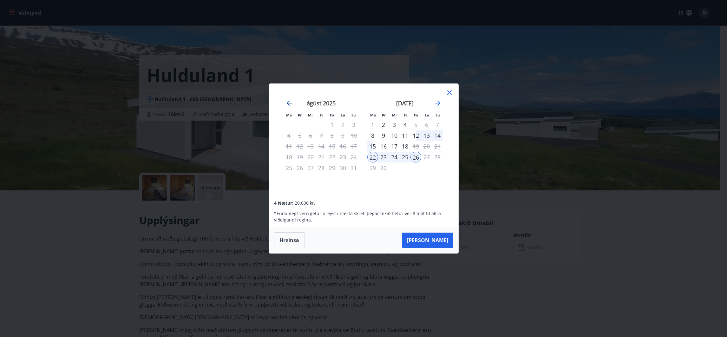
click at [288, 102] on icon "Move backward to switch to the previous month." at bounding box center [290, 103] width 8 height 8
click at [438, 103] on icon "Move forward to switch to the next month." at bounding box center [437, 103] width 5 height 5
click at [448, 92] on icon at bounding box center [450, 93] width 8 height 8
